Goal: Information Seeking & Learning: Learn about a topic

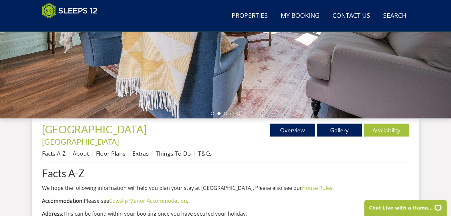
scroll to position [163, 0]
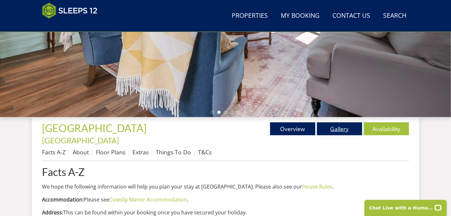
click at [336, 129] on link "Gallery" at bounding box center [339, 128] width 45 height 13
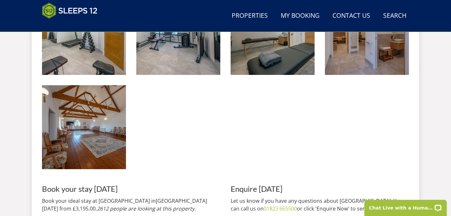
scroll to position [1508, 0]
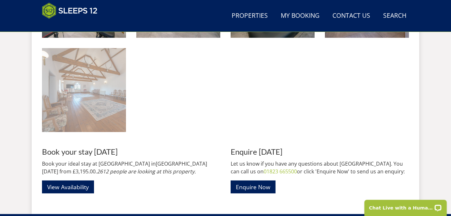
click at [86, 90] on img at bounding box center [84, 90] width 84 height 84
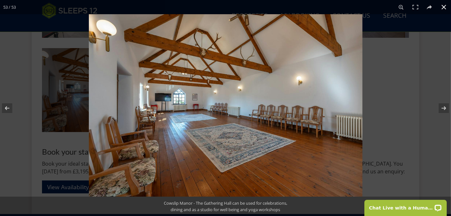
click at [444, 6] on button at bounding box center [444, 7] width 14 height 14
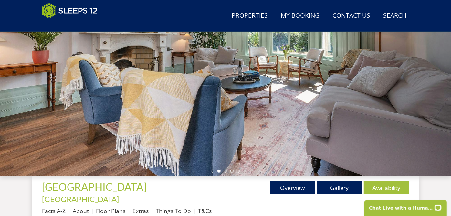
scroll to position [0, 0]
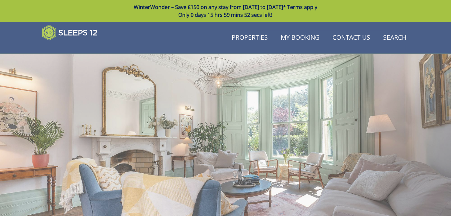
scroll to position [163, 0]
